Goal: Task Accomplishment & Management: Use online tool/utility

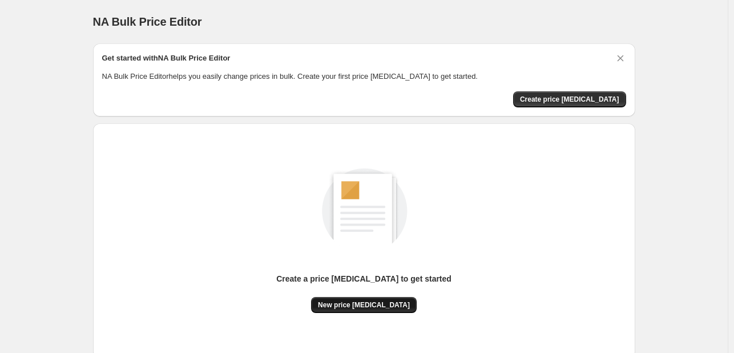
click at [379, 307] on span "New price [MEDICAL_DATA]" at bounding box center [364, 304] width 92 height 9
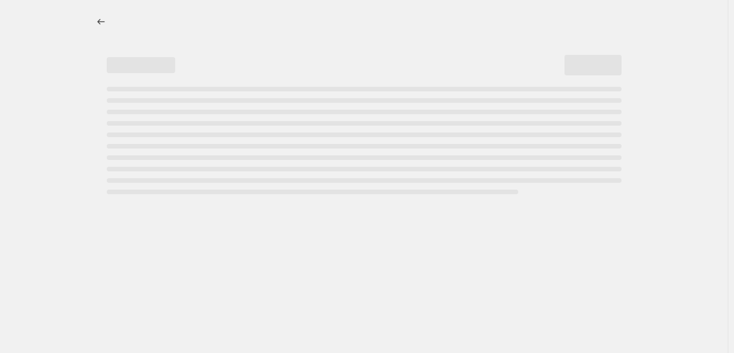
select select "percentage"
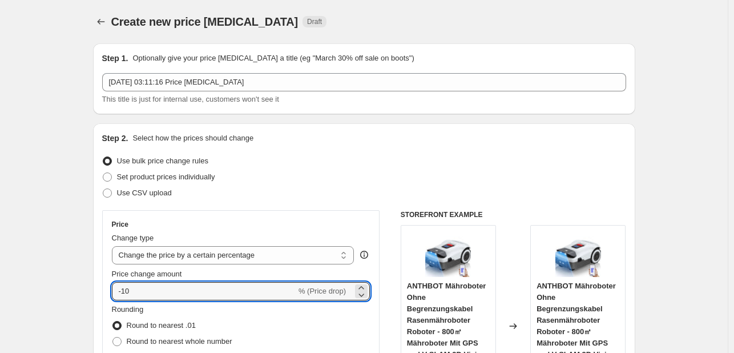
drag, startPoint x: 162, startPoint y: 297, endPoint x: 124, endPoint y: 300, distance: 37.8
click at [124, 300] on div "Price Change type Change the price to a certain amount Change the price by a ce…" at bounding box center [241, 313] width 259 height 187
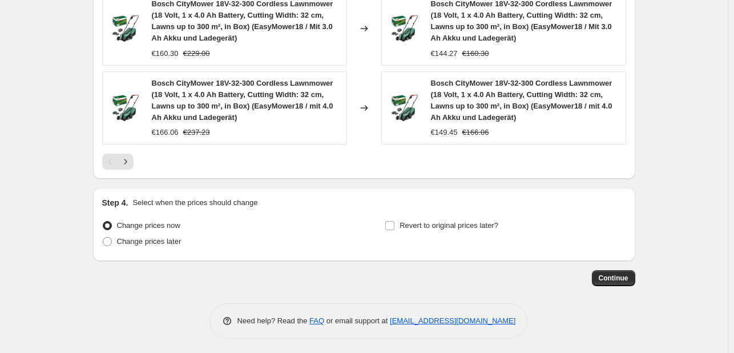
scroll to position [955, 0]
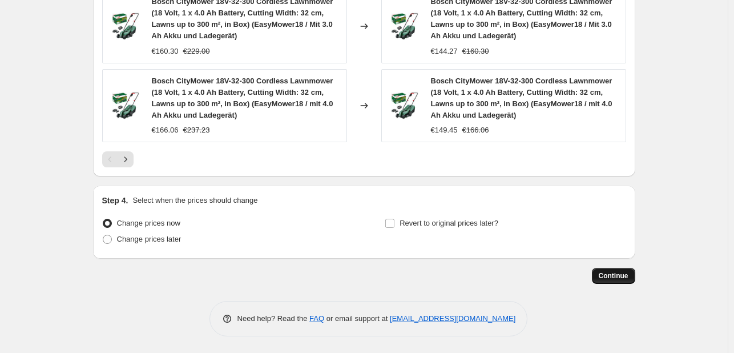
type input "-30"
click at [612, 270] on button "Continue" at bounding box center [613, 276] width 43 height 16
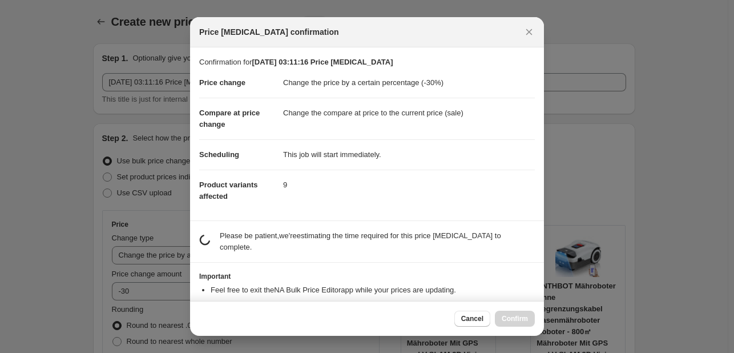
scroll to position [0, 0]
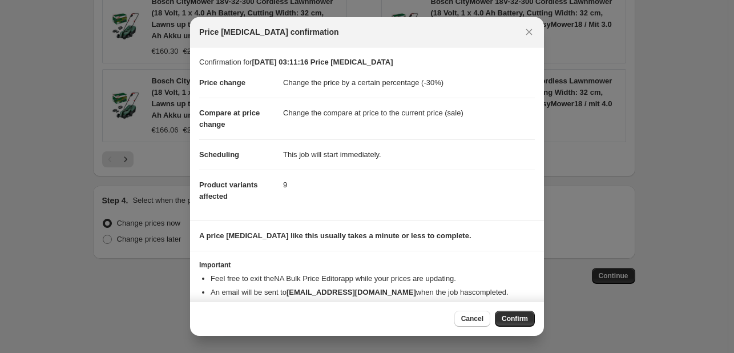
drag, startPoint x: 498, startPoint y: 312, endPoint x: 501, endPoint y: 320, distance: 9.2
click at [498, 312] on button "Confirm" at bounding box center [515, 319] width 40 height 16
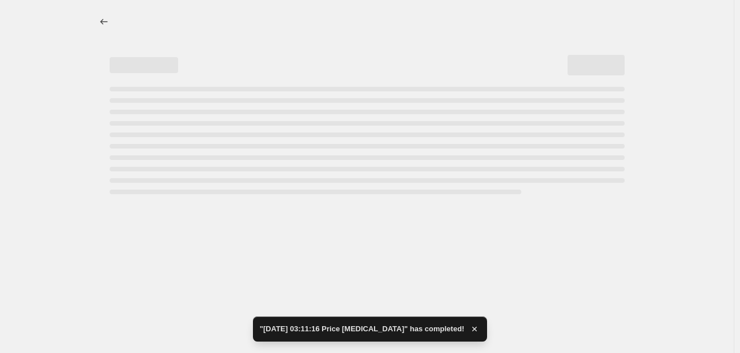
select select "percentage"
